Goal: Task Accomplishment & Management: Use online tool/utility

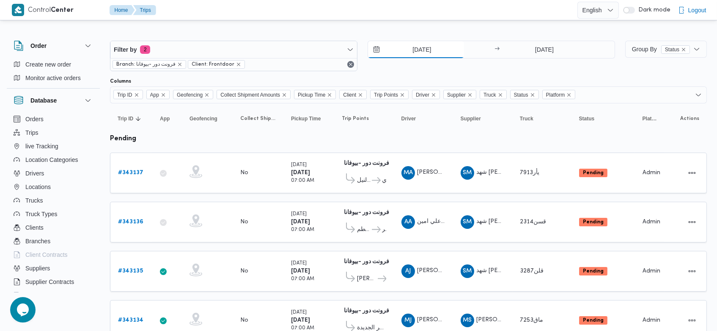
click at [404, 44] on input "14/10/2025" at bounding box center [416, 49] width 96 height 17
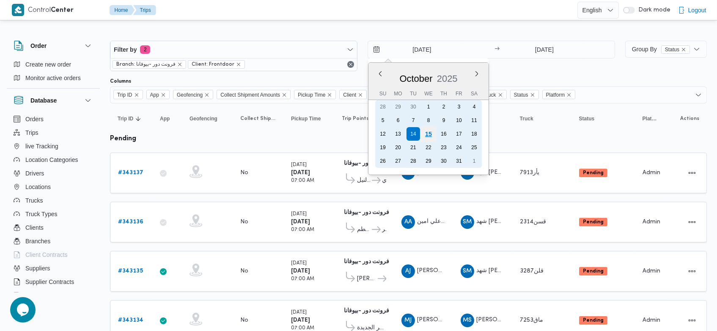
click at [428, 133] on div "15" at bounding box center [429, 134] width 16 height 16
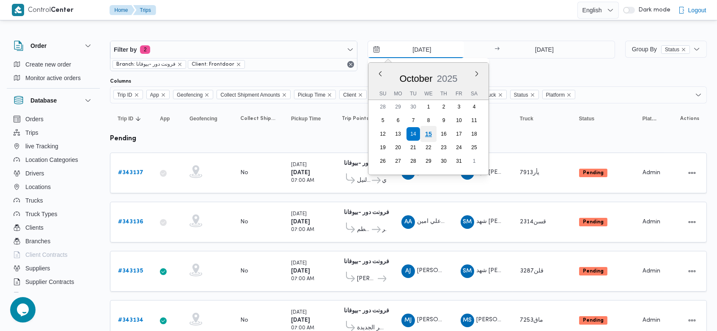
type input "[DATE]"
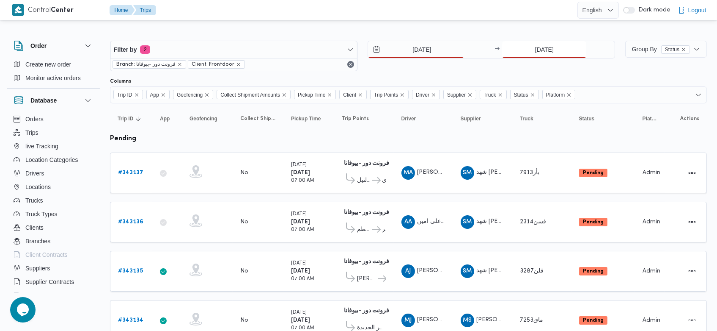
click at [531, 48] on input "14/10/2025" at bounding box center [544, 49] width 84 height 17
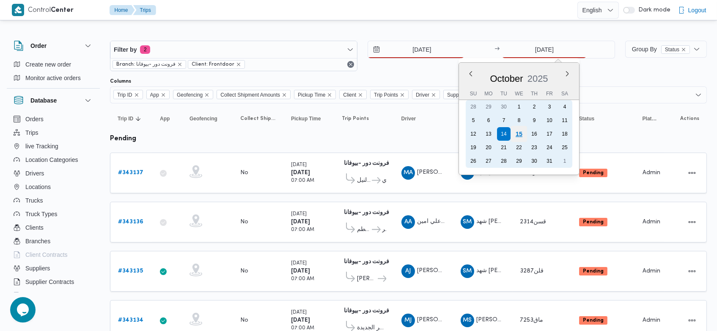
click at [521, 130] on div "15" at bounding box center [519, 134] width 16 height 16
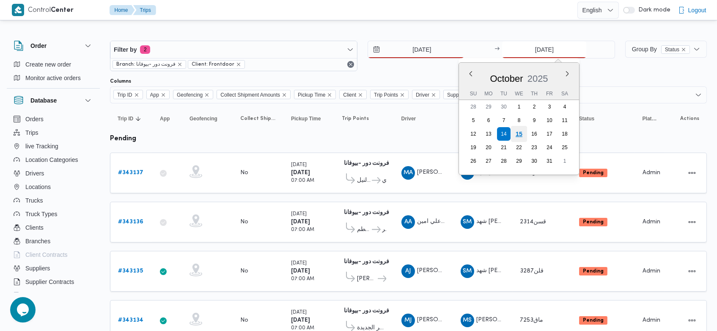
type input "[DATE]"
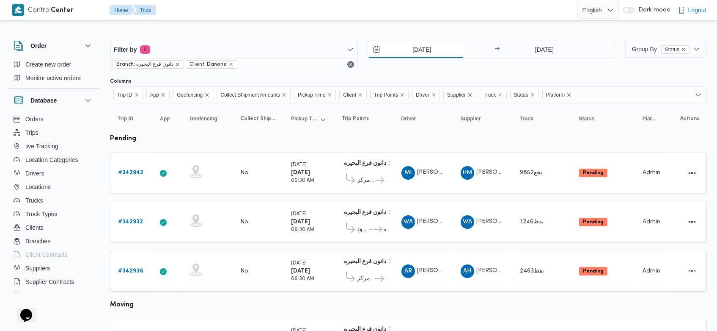
click at [407, 48] on input "[DATE]" at bounding box center [416, 49] width 96 height 17
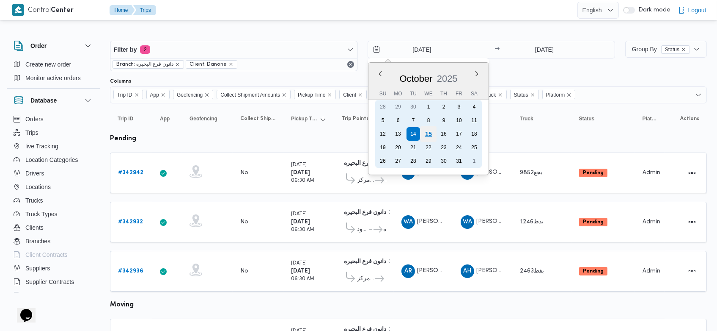
click at [425, 136] on div "15" at bounding box center [429, 134] width 16 height 16
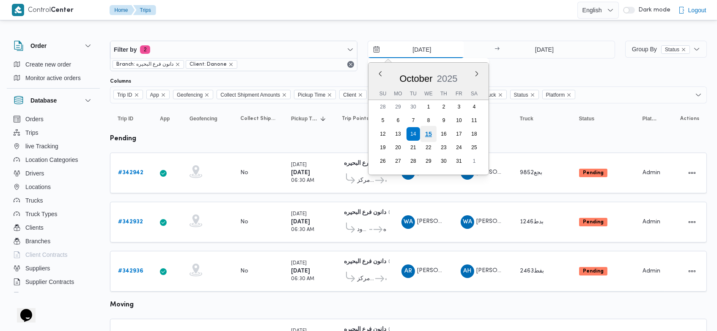
type input "[DATE]"
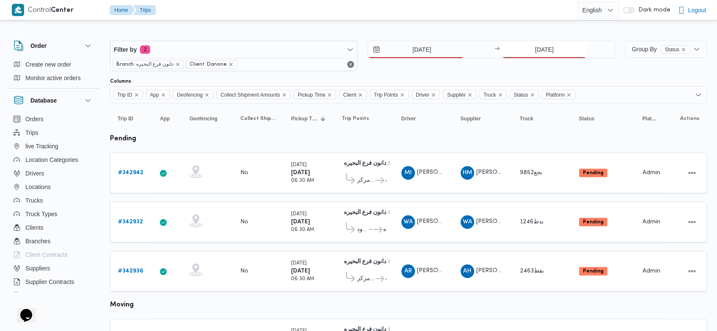
click at [528, 52] on input "14/10/2025" at bounding box center [544, 49] width 84 height 17
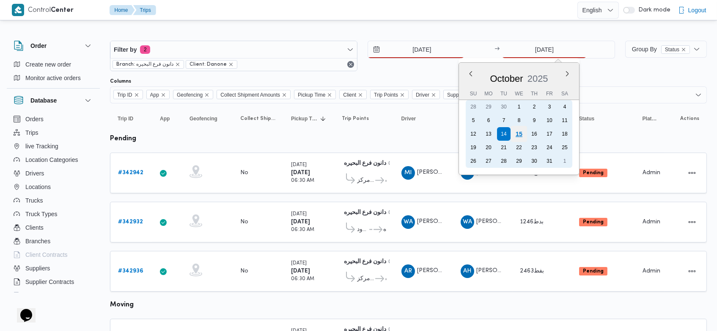
click at [515, 132] on div "15" at bounding box center [519, 134] width 16 height 16
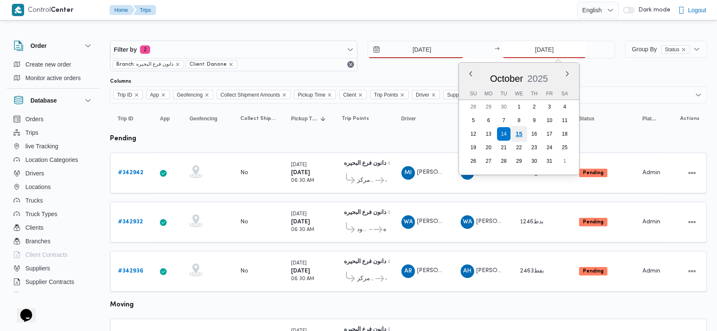
type input "[DATE]"
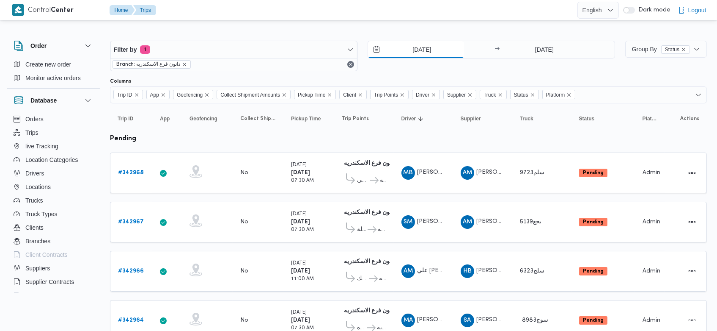
click at [406, 50] on input "14/10/2025" at bounding box center [416, 49] width 96 height 17
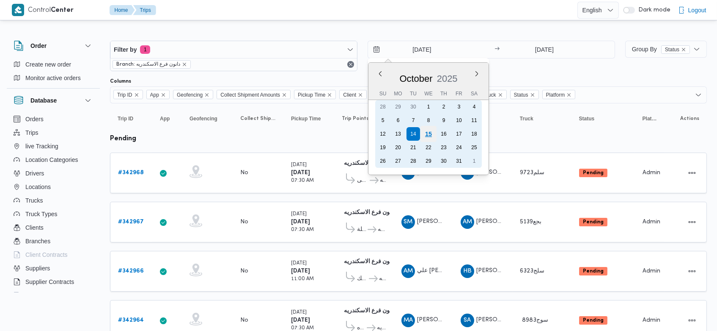
click at [427, 131] on div "15" at bounding box center [429, 134] width 16 height 16
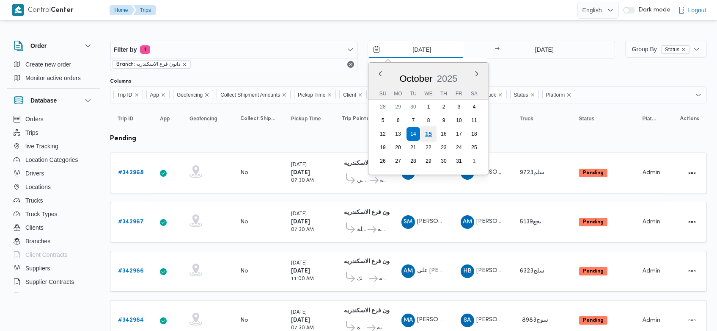
type input "[DATE]"
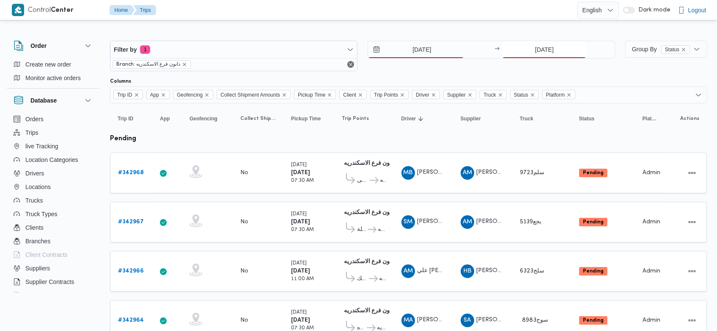
click at [527, 45] on input "14/10/2025" at bounding box center [544, 49] width 84 height 17
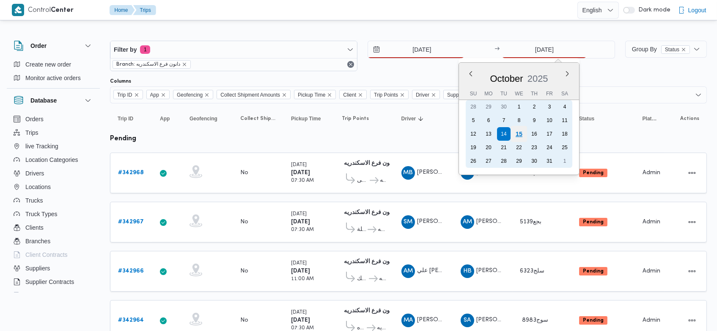
click at [521, 135] on div "15" at bounding box center [519, 134] width 16 height 16
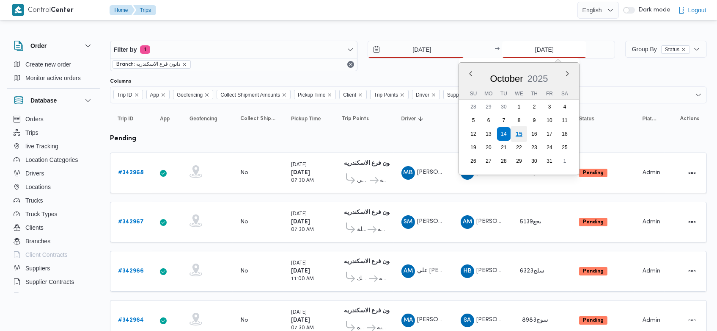
type input "[DATE]"
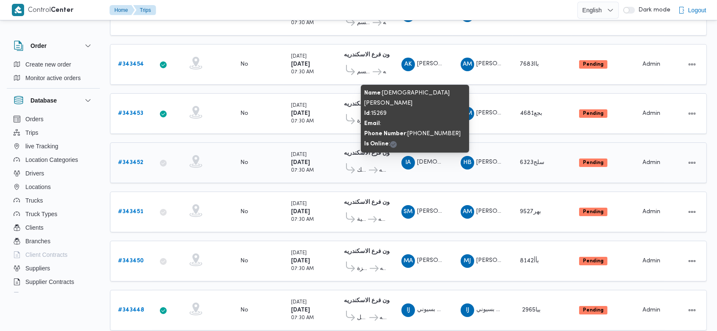
scroll to position [257, 0]
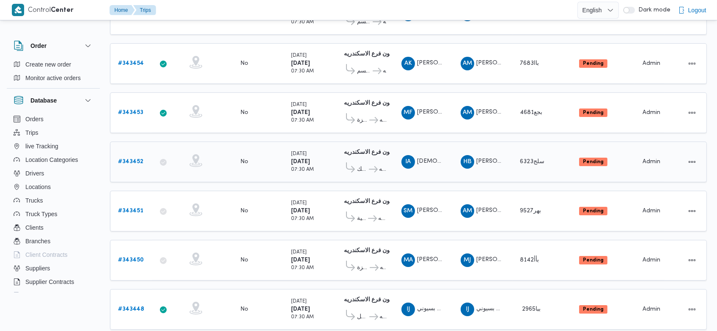
click at [137, 159] on b "# 343452" at bounding box center [130, 162] width 25 height 6
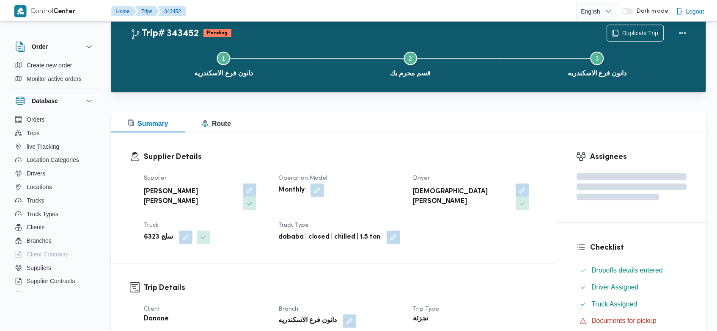
scroll to position [257, 0]
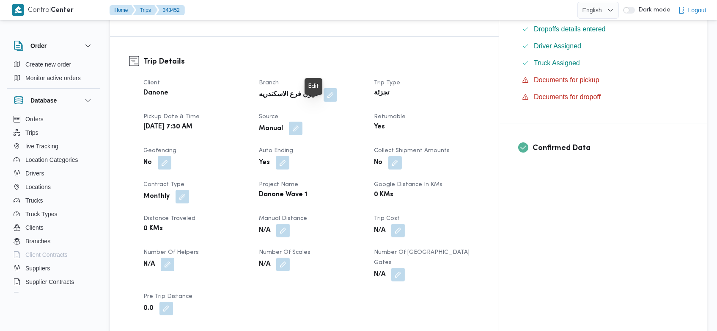
click at [303, 121] on button "button" at bounding box center [296, 128] width 14 height 14
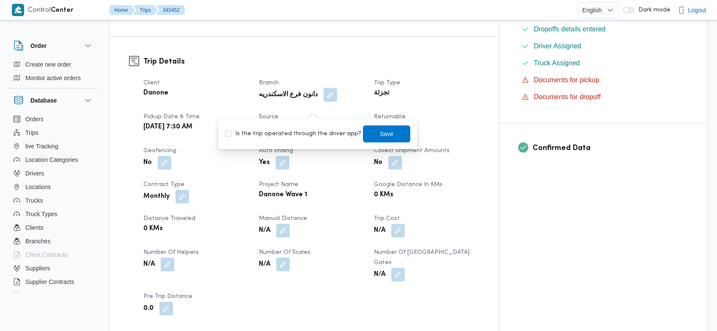
click at [318, 130] on label "Is the trip operated through the driver app?" at bounding box center [293, 134] width 136 height 10
checkbox input "true"
click at [371, 128] on span "Save" at bounding box center [386, 133] width 47 height 17
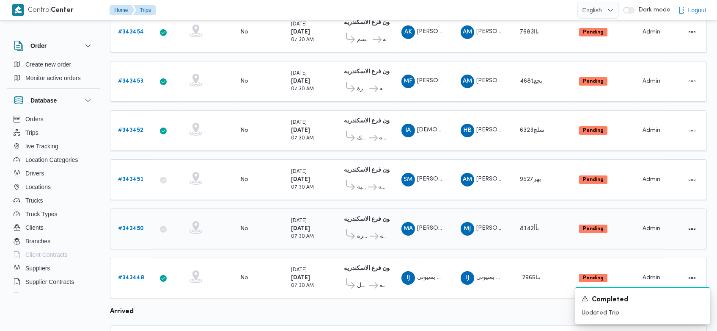
scroll to position [484, 0]
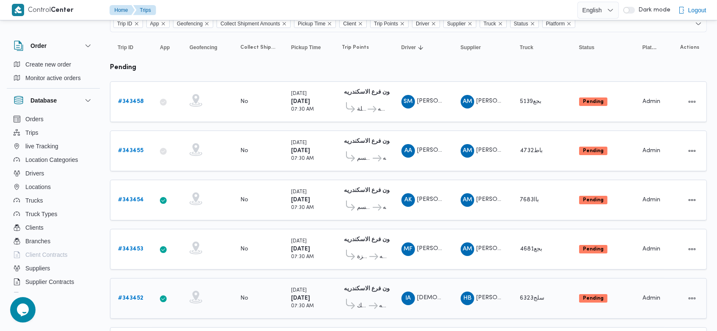
scroll to position [71, 0]
click at [138, 148] on b "# 343455" at bounding box center [130, 151] width 25 height 6
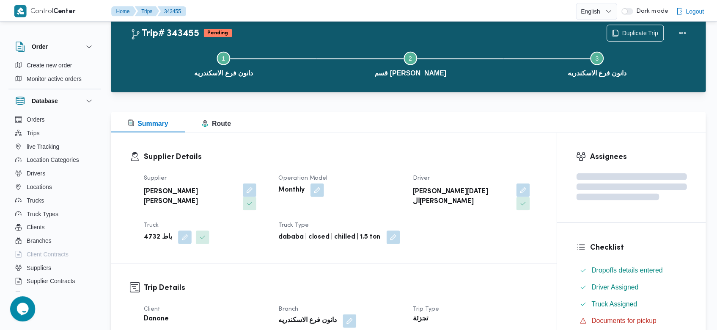
scroll to position [71, 0]
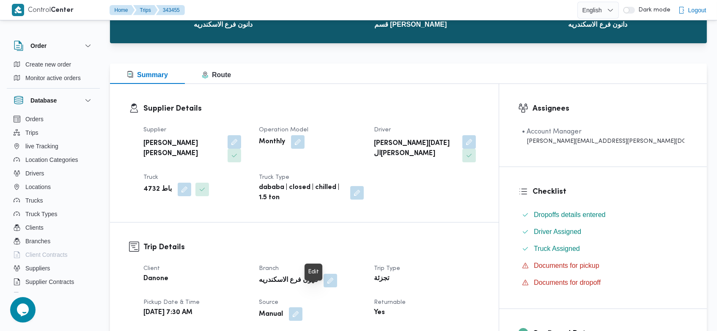
click at [303, 307] on button "button" at bounding box center [296, 314] width 14 height 14
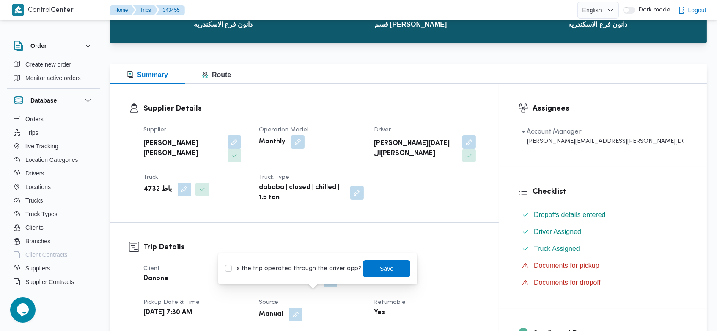
click at [312, 267] on label "Is the trip operated through the driver app?" at bounding box center [293, 268] width 136 height 10
checkbox input "true"
click at [365, 267] on span "Save" at bounding box center [386, 267] width 47 height 17
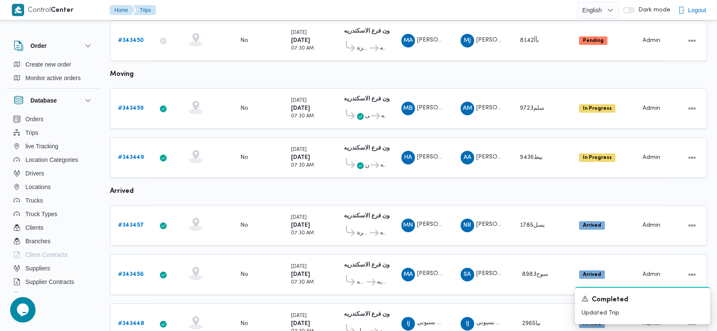
scroll to position [427, 0]
